Goal: Information Seeking & Learning: Learn about a topic

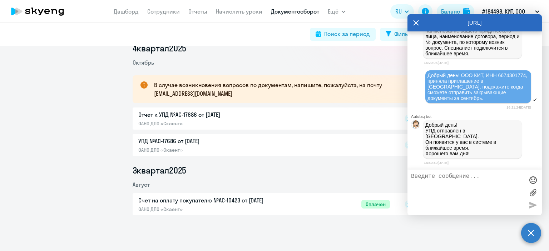
scroll to position [328, 0]
click at [416, 21] on icon at bounding box center [416, 22] width 6 height 17
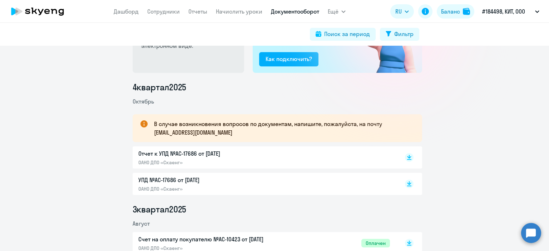
scroll to position [0, 0]
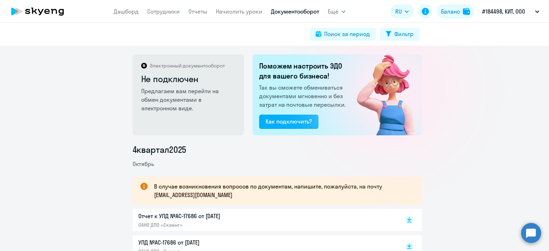
click at [186, 11] on nav "[PERSON_NAME] Отчеты Начислить уроки Документооборот" at bounding box center [217, 11] width 206 height 14
click at [204, 11] on link "Отчеты" at bounding box center [197, 11] width 19 height 7
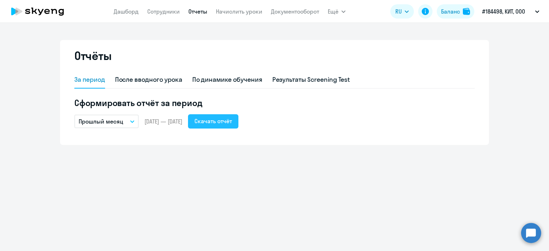
click at [228, 121] on div "Скачать отчёт" at bounding box center [213, 121] width 38 height 9
click at [240, 77] on div "По динамике обучения" at bounding box center [227, 79] width 70 height 9
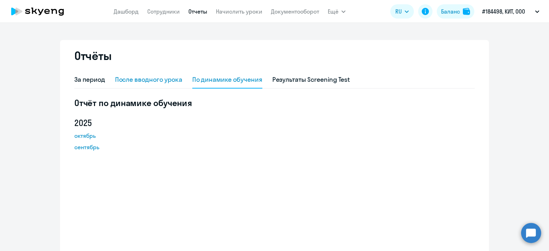
click at [163, 83] on div "После вводного урока" at bounding box center [148, 79] width 67 height 9
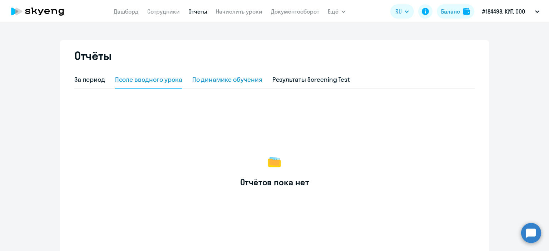
click at [217, 79] on div "По динамике обучения" at bounding box center [227, 79] width 70 height 9
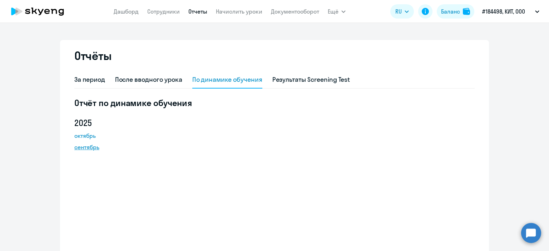
click at [82, 147] on link "сентябрь" at bounding box center [106, 147] width 64 height 9
click at [296, 82] on div "Результаты Screening Test" at bounding box center [311, 79] width 78 height 9
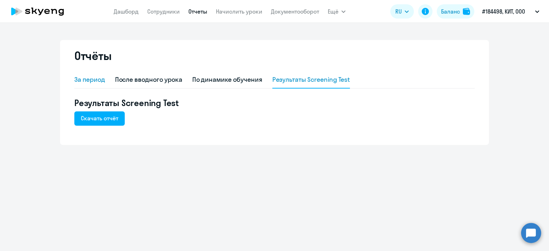
click at [87, 76] on div "За период" at bounding box center [89, 79] width 31 height 9
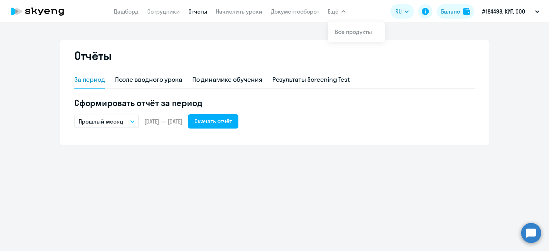
click at [331, 10] on span "Ещё" at bounding box center [333, 11] width 11 height 9
click at [164, 11] on link "Сотрудники" at bounding box center [163, 11] width 33 height 7
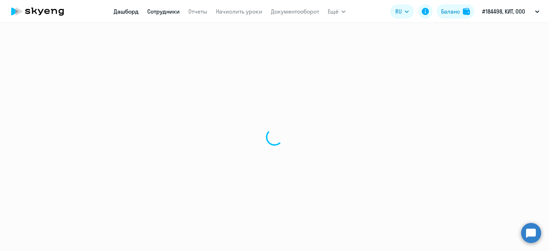
select select "30"
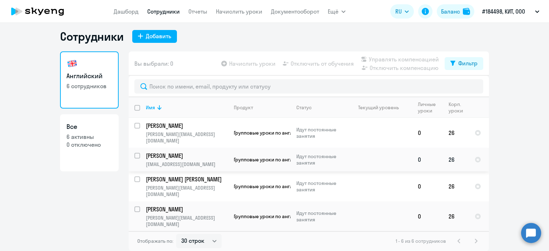
scroll to position [29, 0]
